Goal: Find specific page/section: Find specific page/section

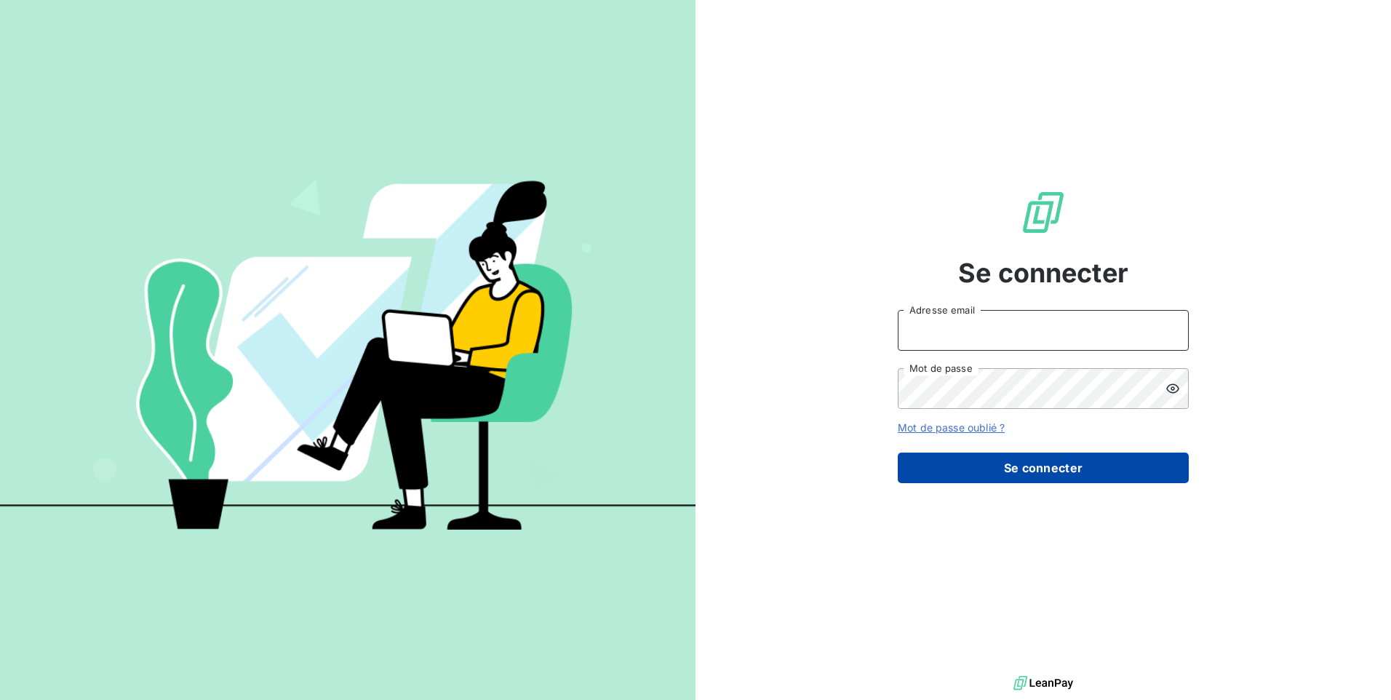
type input "[EMAIL_ADDRESS][DOMAIN_NAME]"
click at [1015, 465] on button "Se connecter" at bounding box center [1043, 467] width 291 height 31
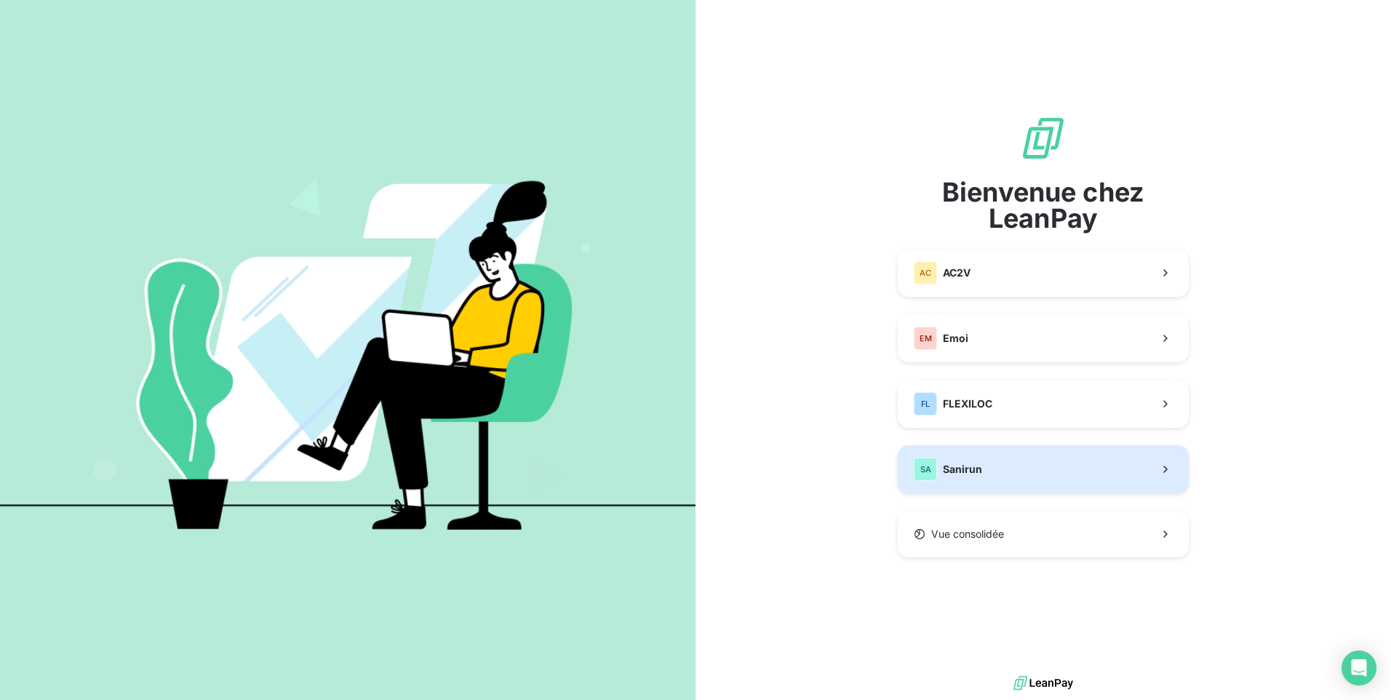
click at [984, 461] on button "SA Sanirun" at bounding box center [1043, 469] width 291 height 48
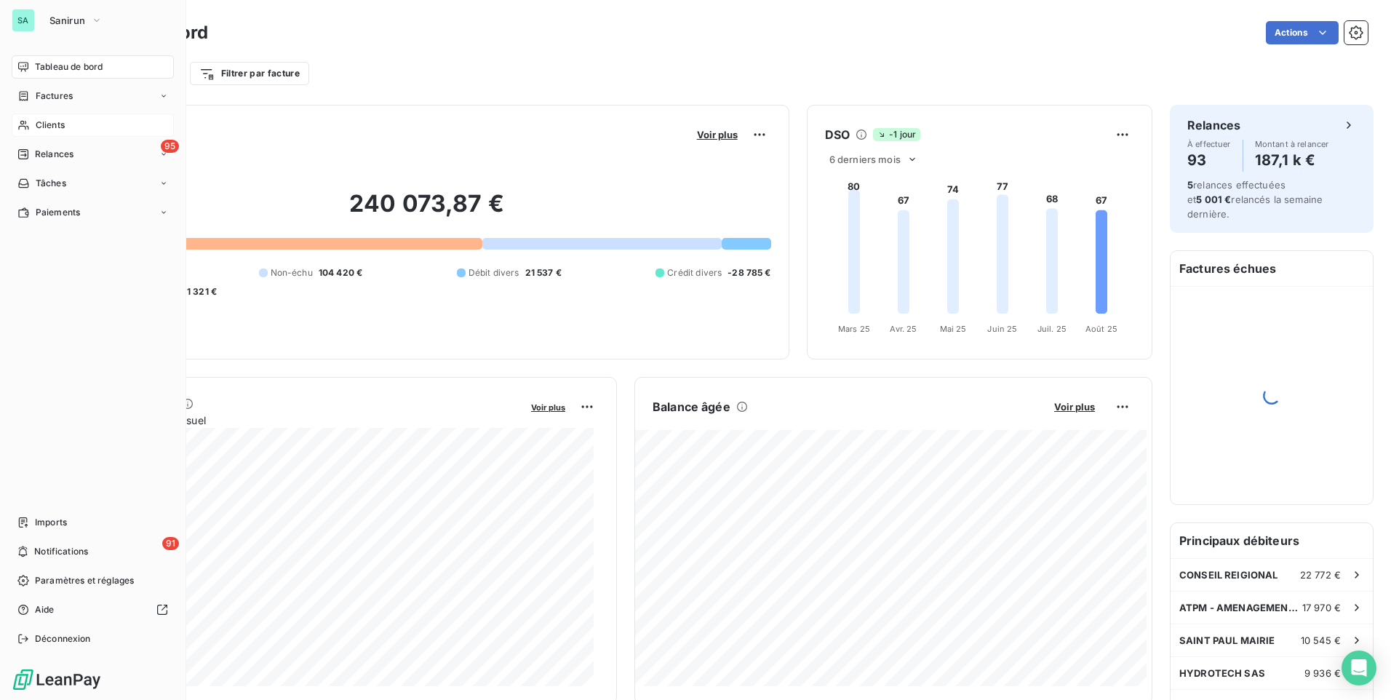
click at [65, 124] on span "Clients" at bounding box center [50, 125] width 29 height 13
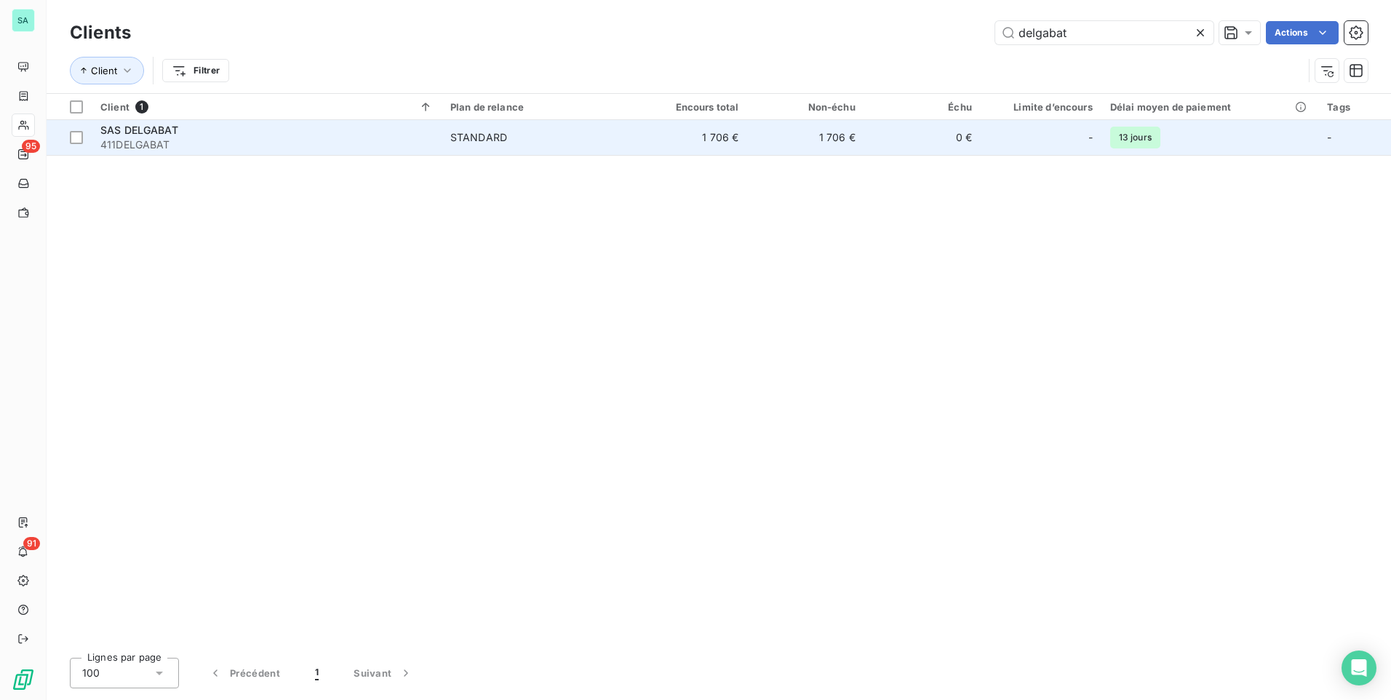
type input "delgabat"
click at [942, 124] on td "0 €" at bounding box center [922, 137] width 116 height 35
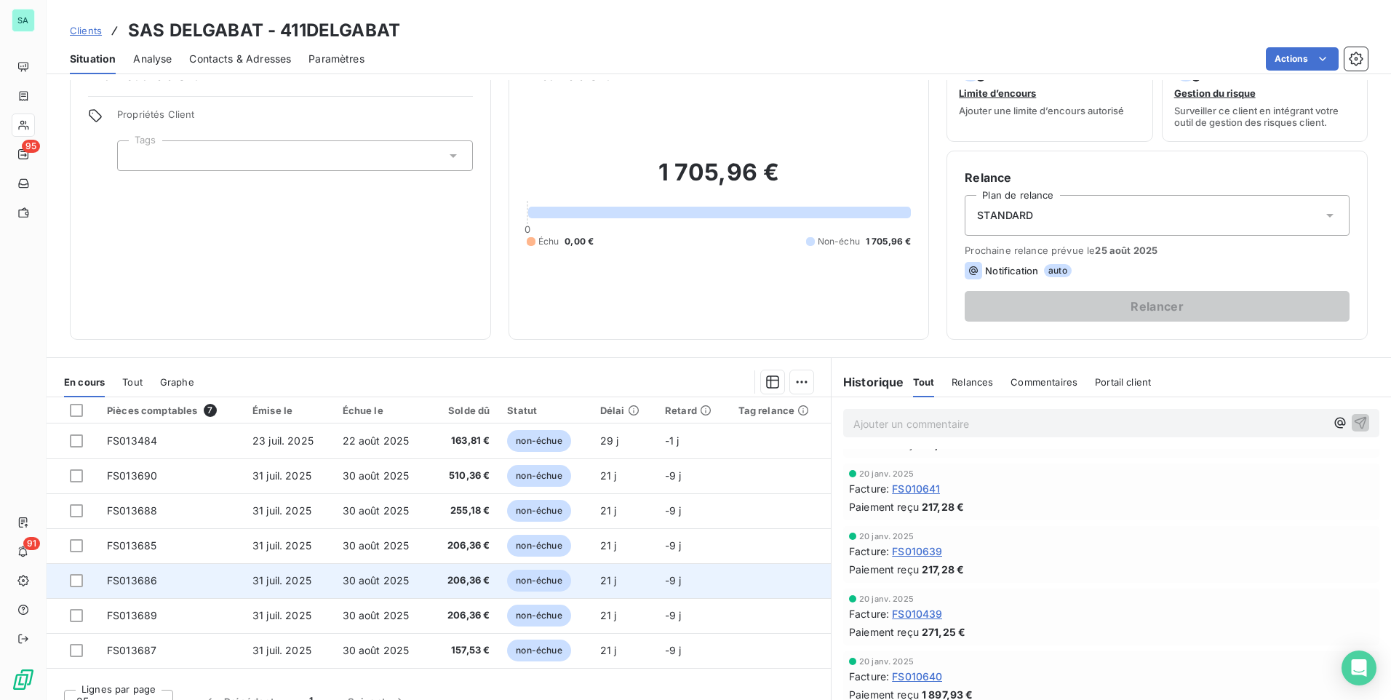
scroll to position [61, 0]
